Goal: Information Seeking & Learning: Learn about a topic

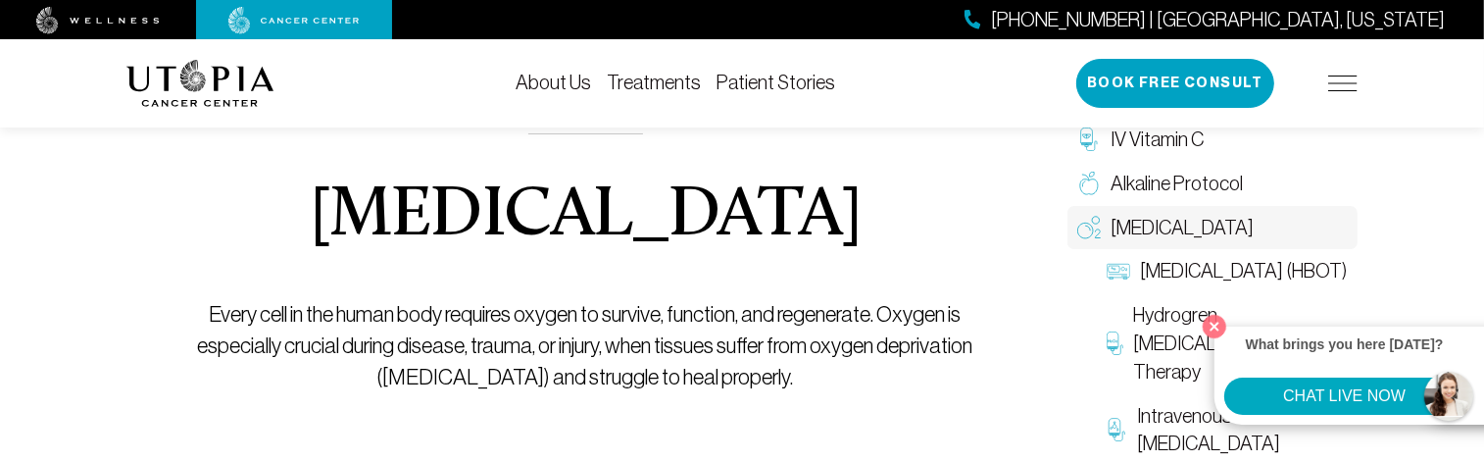
scroll to position [196, 0]
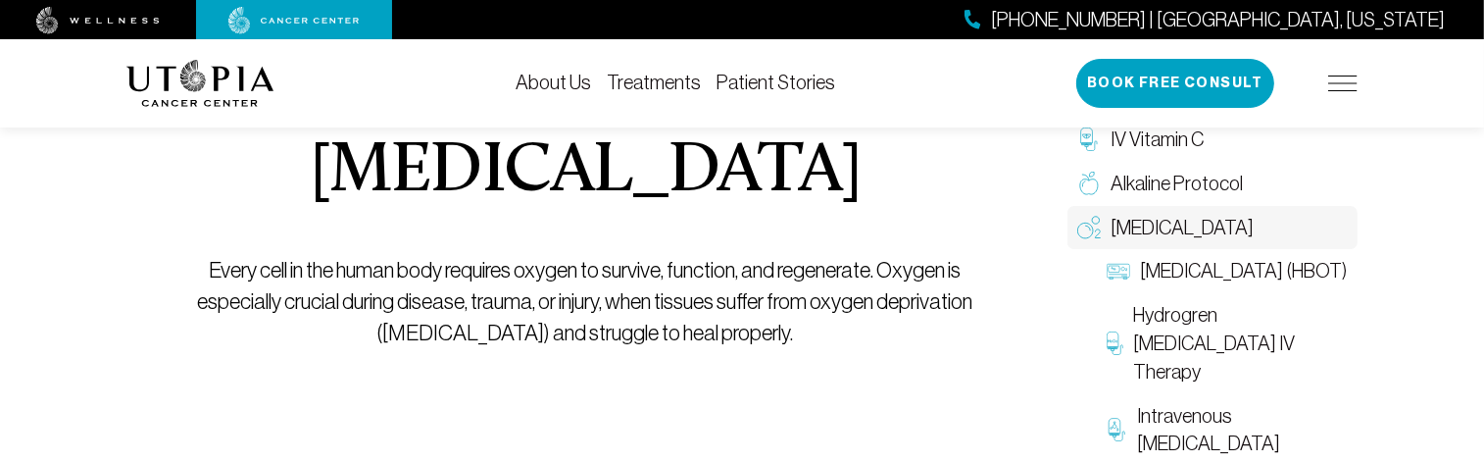
click at [550, 284] on p "Every cell in the human body requires oxygen to survive, function, and regenera…" at bounding box center [585, 302] width 781 height 94
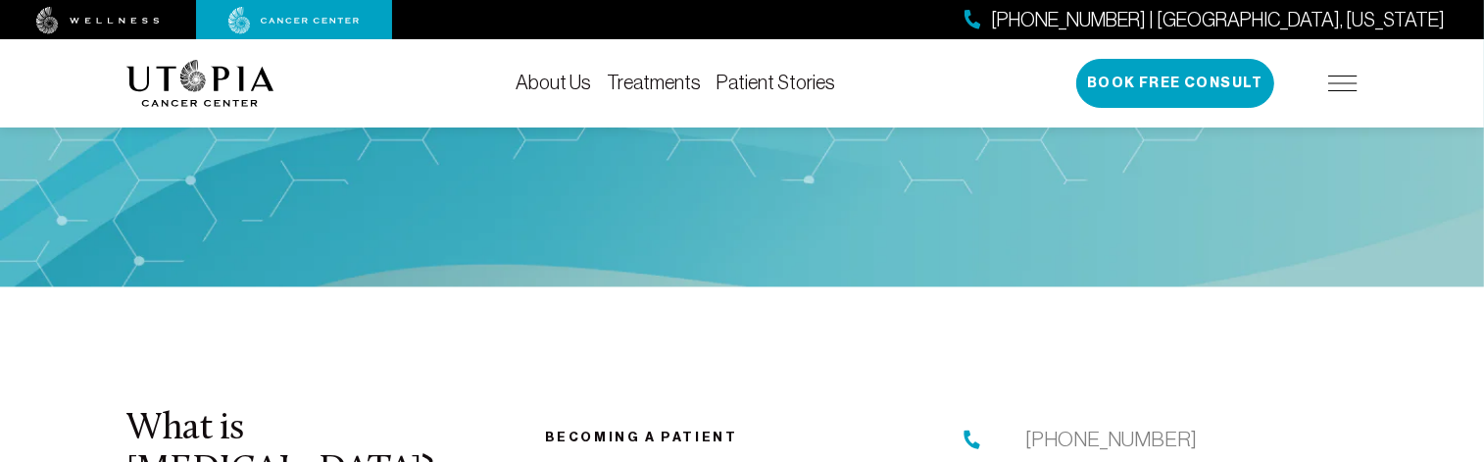
scroll to position [3666, 0]
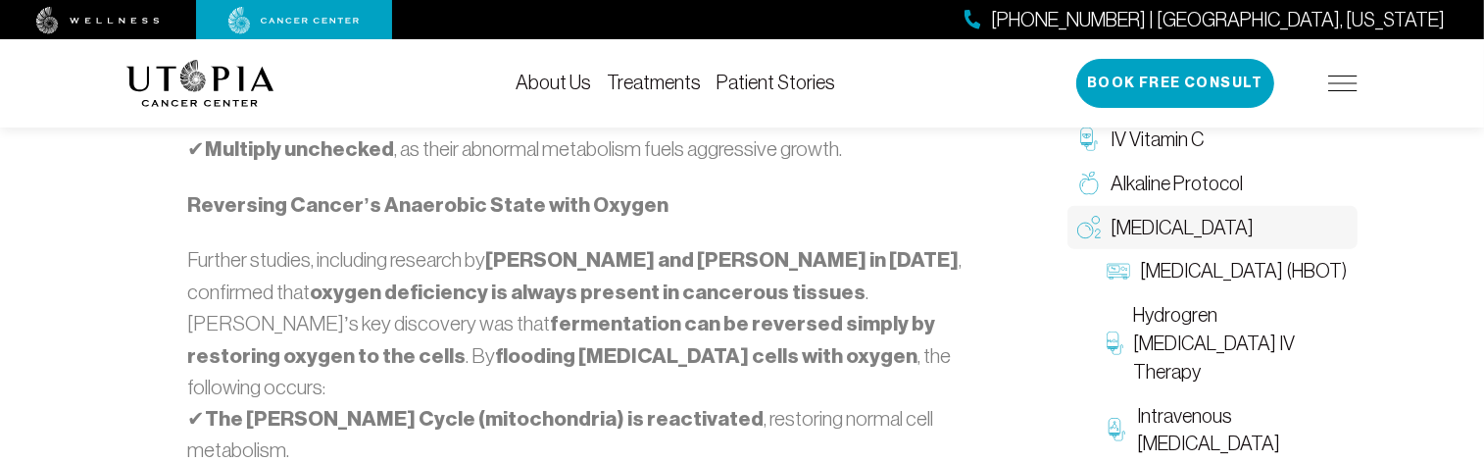
scroll to position [1583, 0]
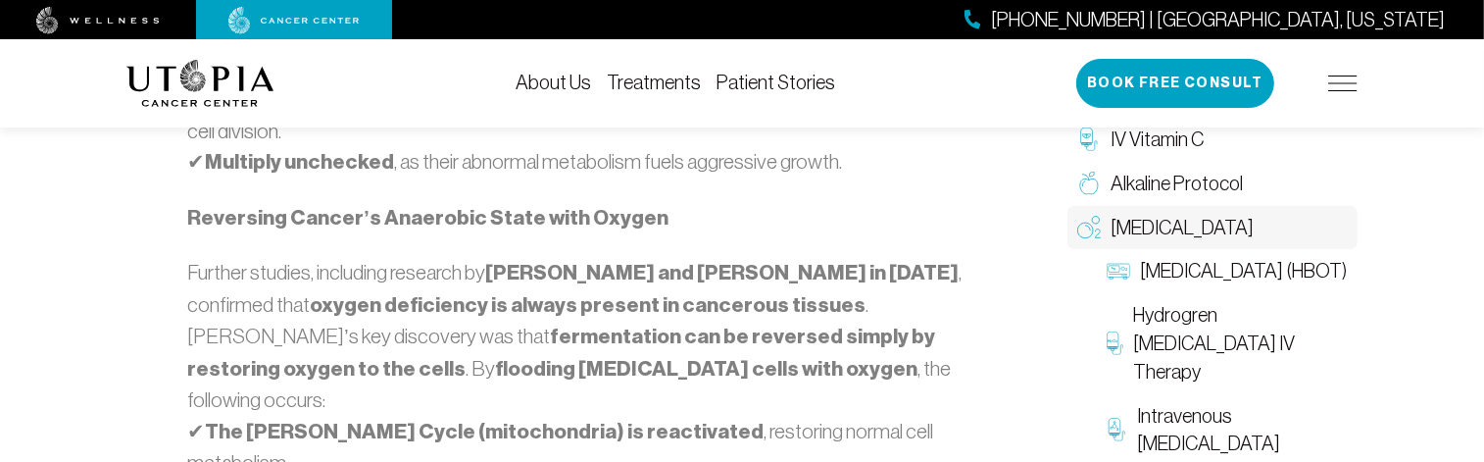
click at [567, 78] on link "About Us" at bounding box center [553, 83] width 75 height 22
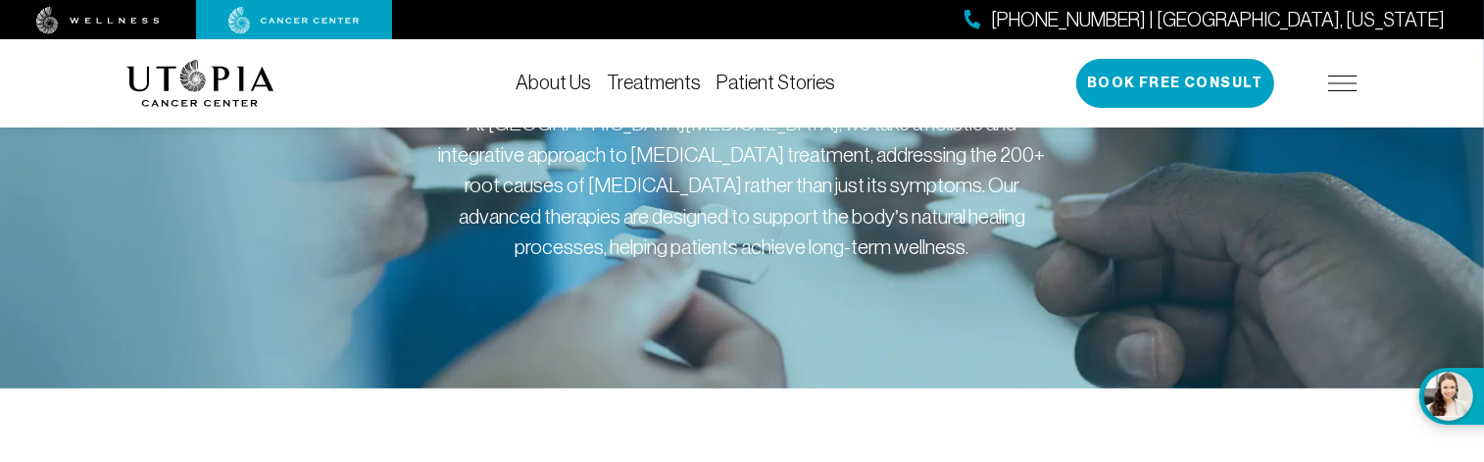
scroll to position [392, 0]
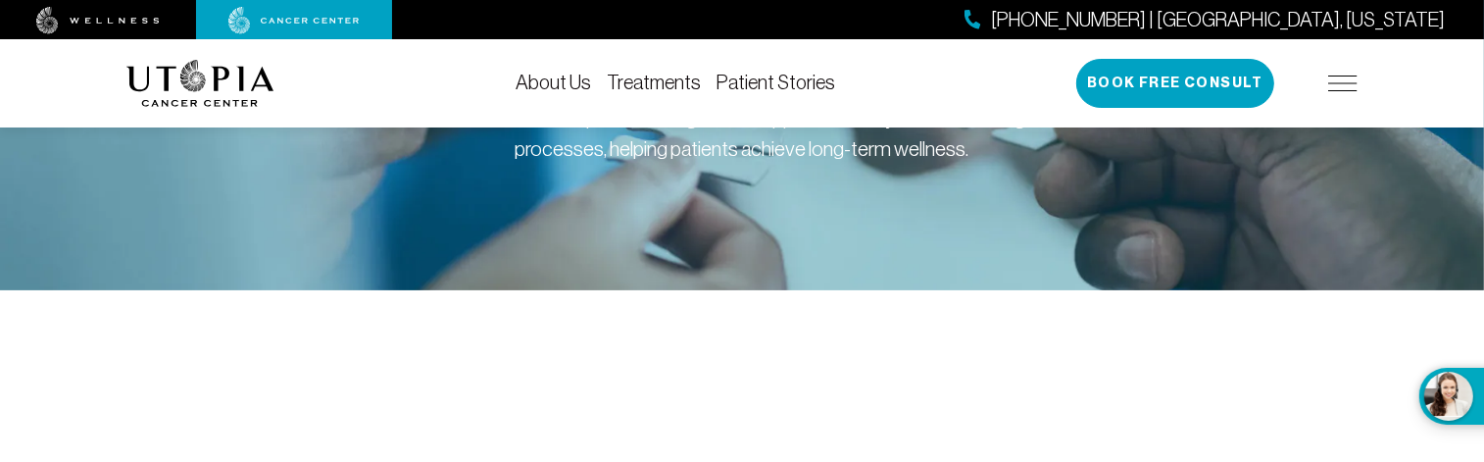
click at [1344, 87] on img at bounding box center [1342, 83] width 29 height 16
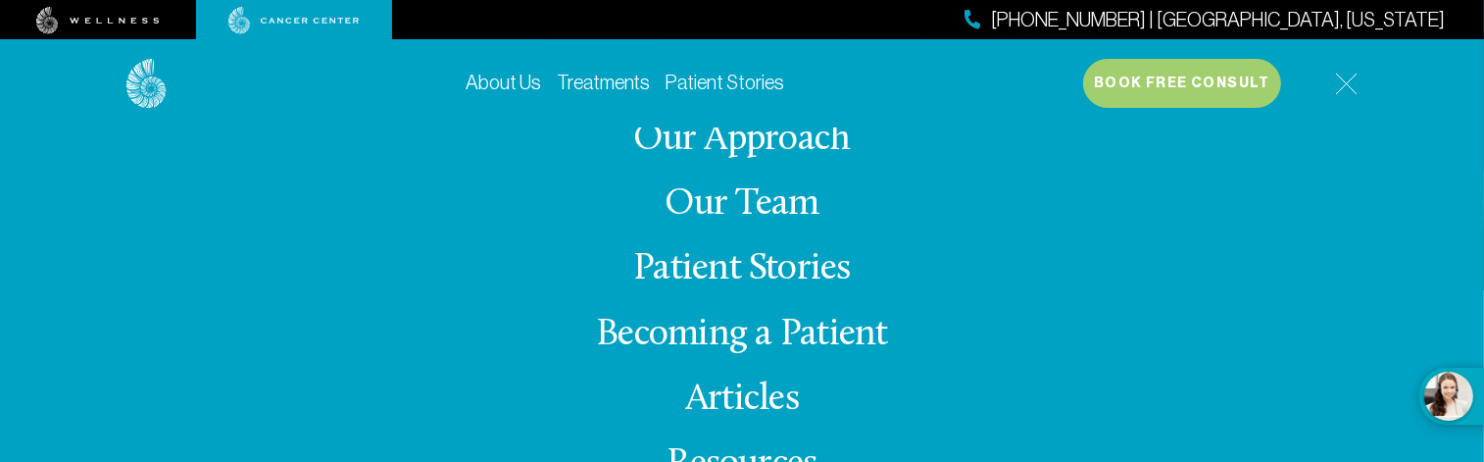
click at [1344, 87] on img at bounding box center [1346, 84] width 23 height 23
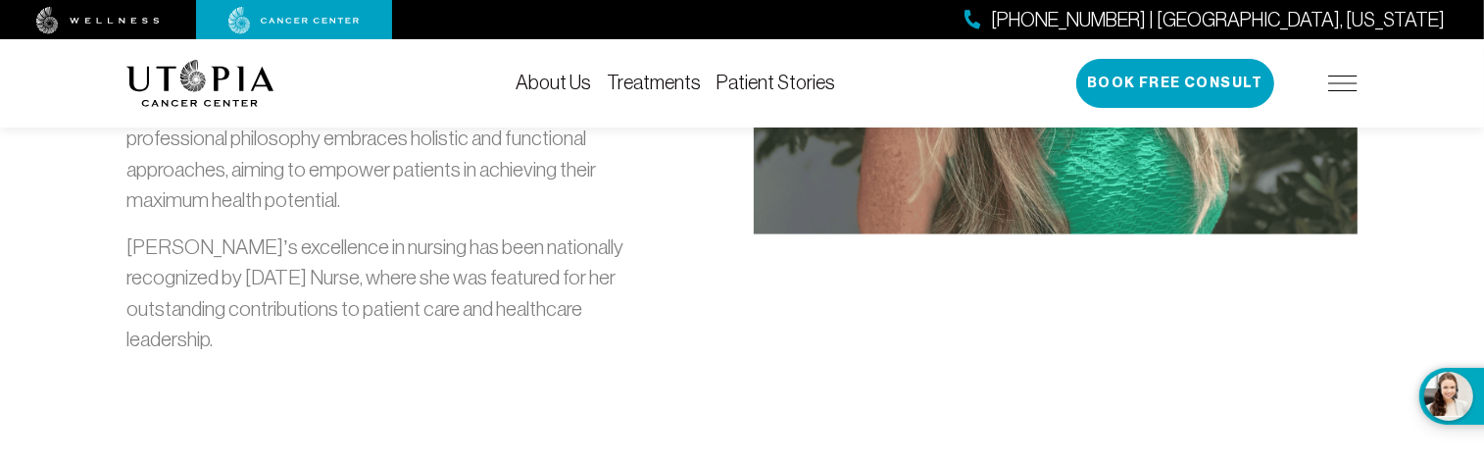
scroll to position [2705, 0]
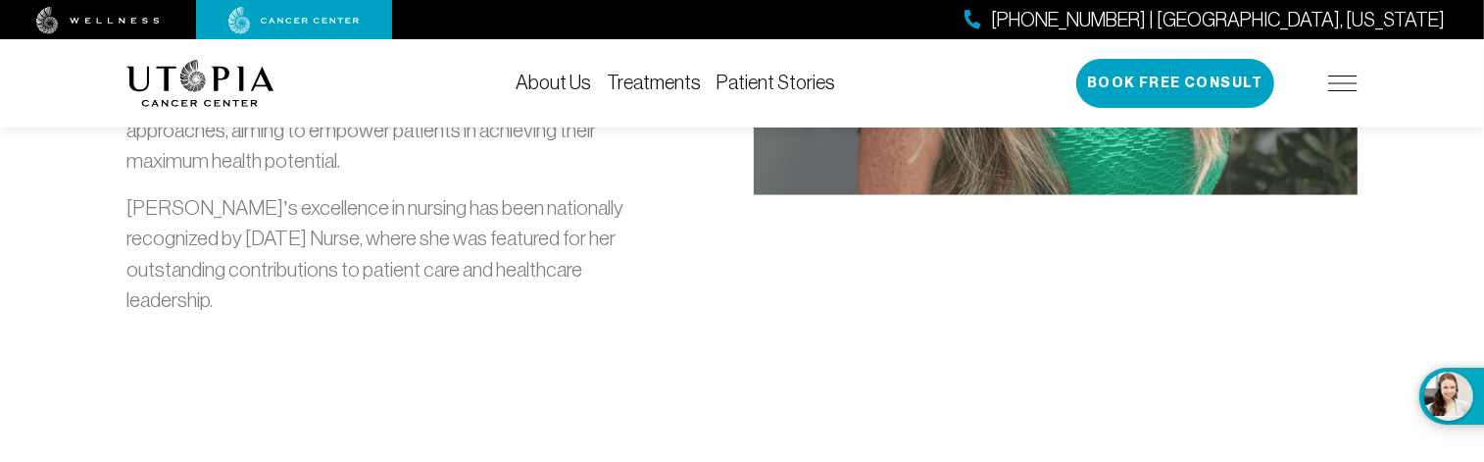
click at [666, 85] on link "Treatments" at bounding box center [654, 83] width 94 height 22
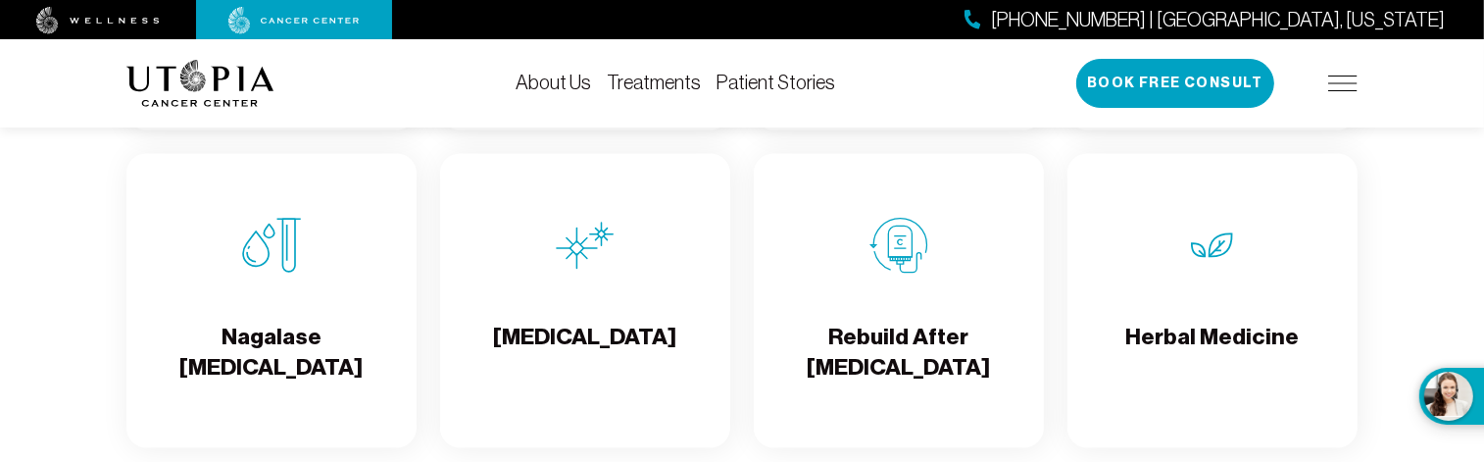
scroll to position [3528, 0]
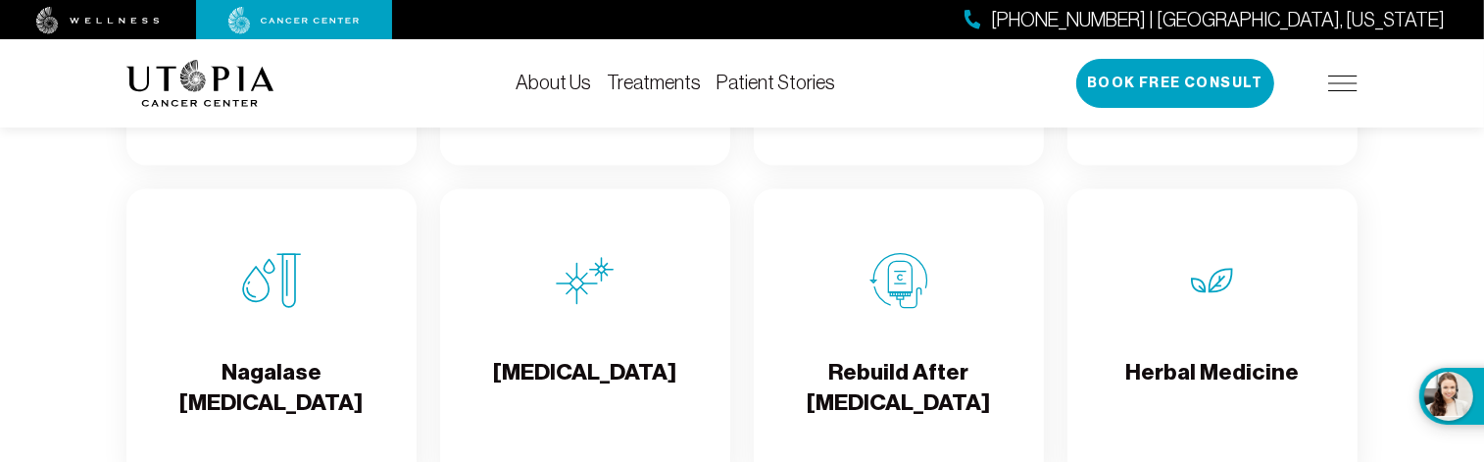
click at [255, 404] on h4 "Nagalase [MEDICAL_DATA]" at bounding box center [271, 389] width 259 height 64
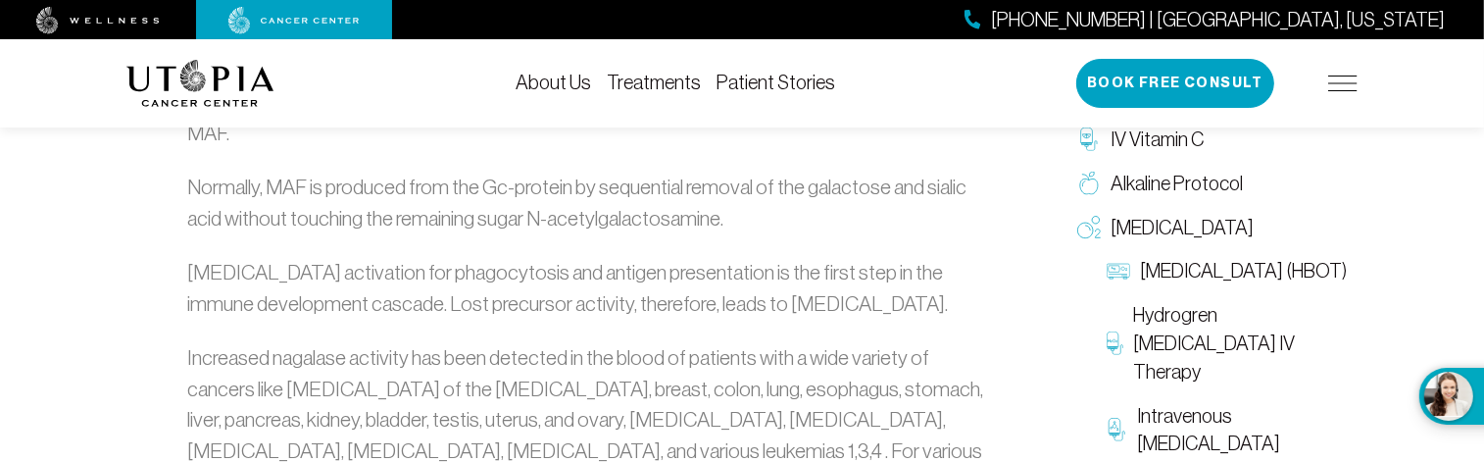
scroll to position [1666, 0]
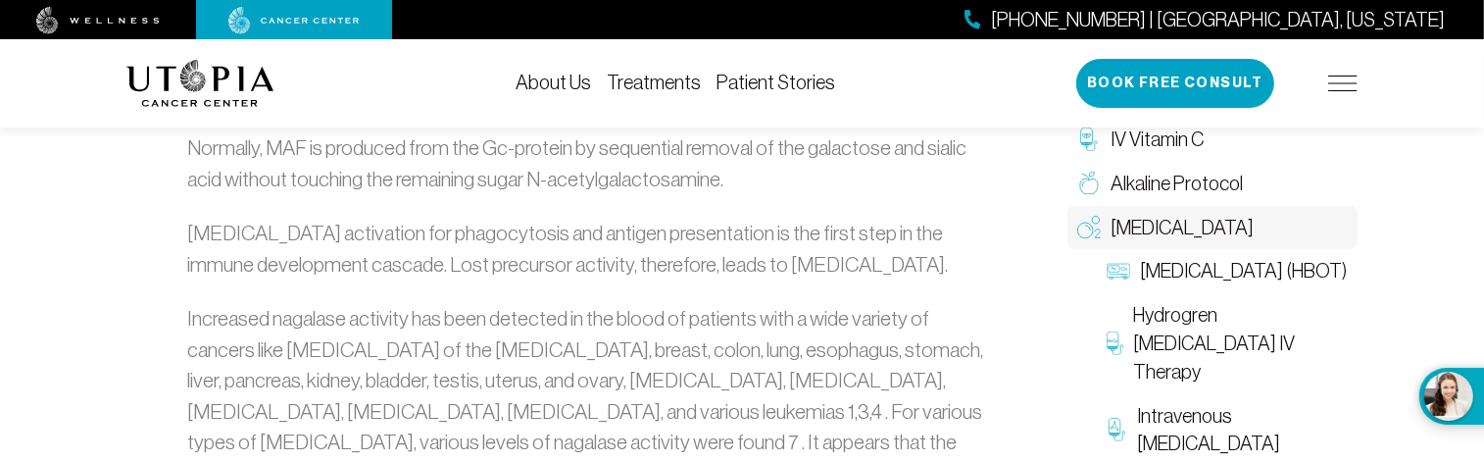
click at [1149, 228] on span "[MEDICAL_DATA]" at bounding box center [1181, 228] width 143 height 28
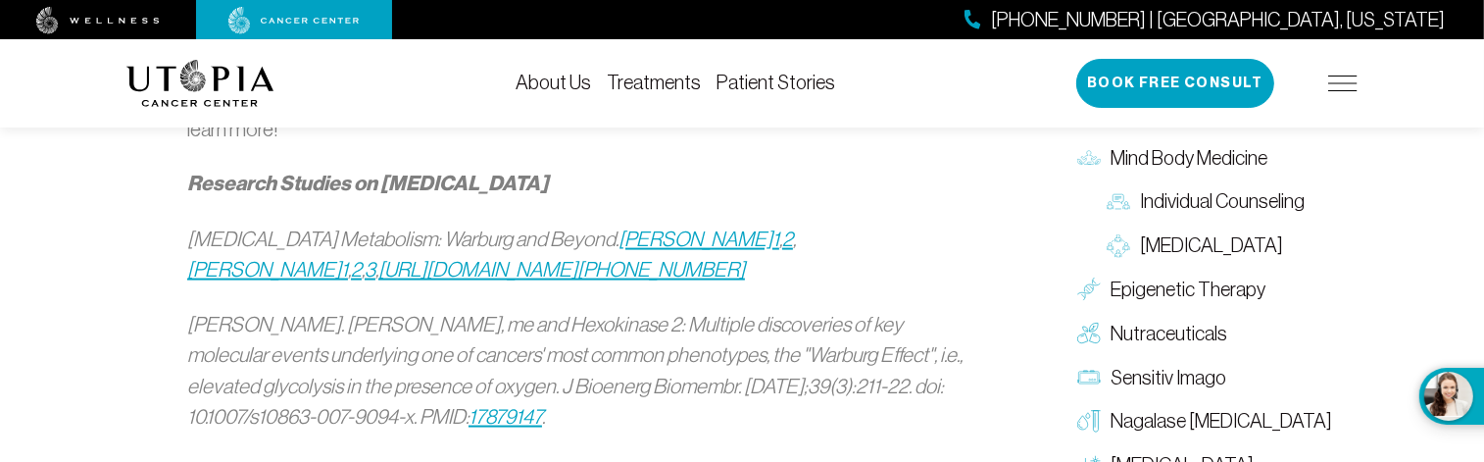
scroll to position [2450, 0]
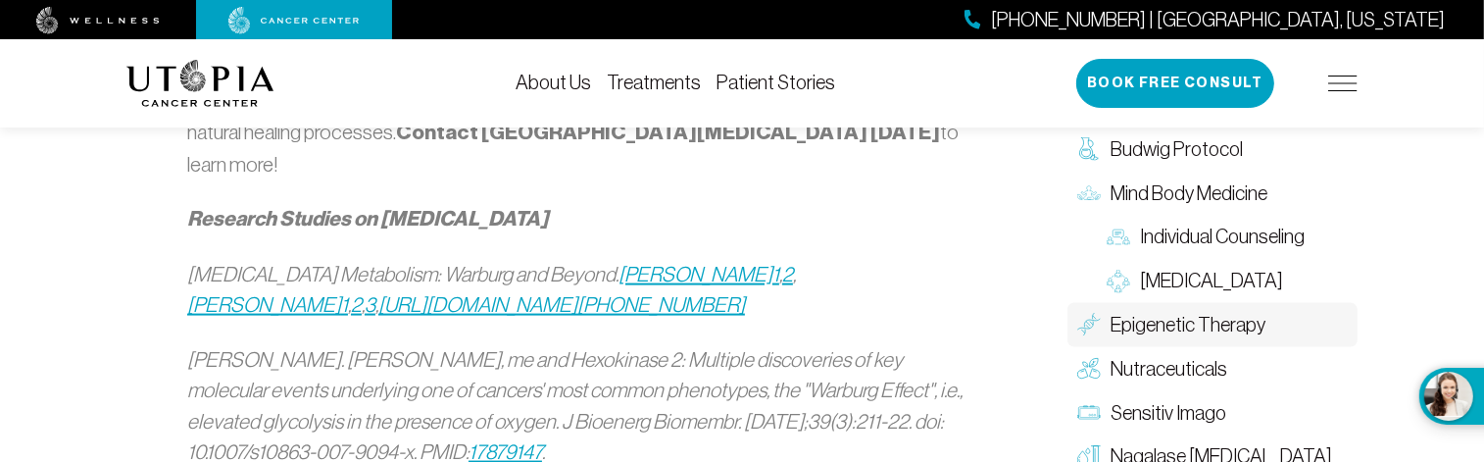
click at [1149, 310] on span "Epigenetic Therapy" at bounding box center [1187, 324] width 155 height 28
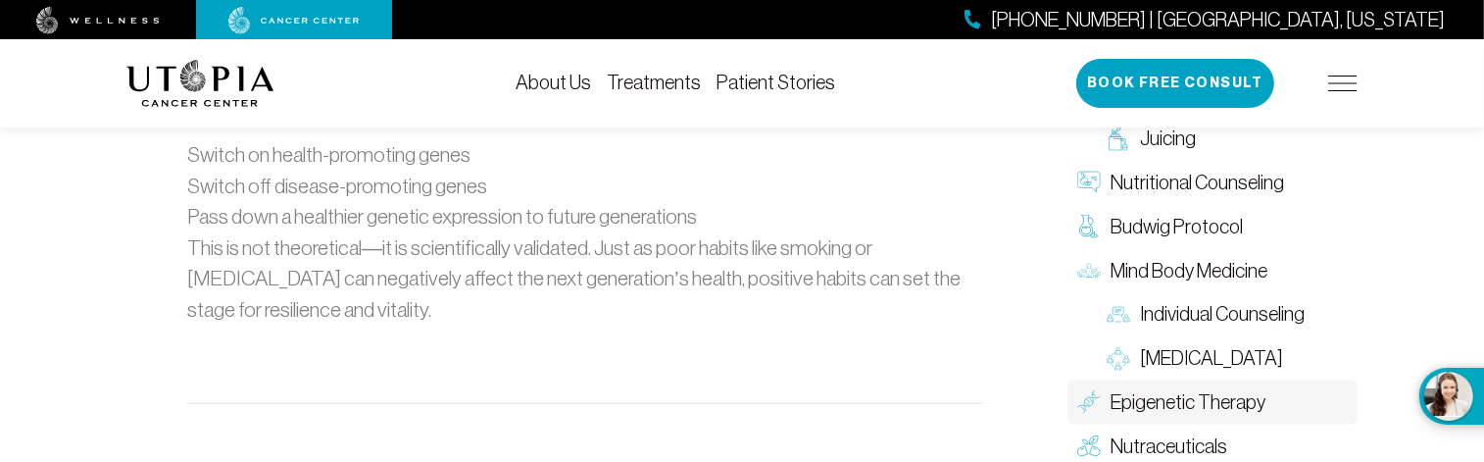
scroll to position [2195, 0]
